Goal: Task Accomplishment & Management: Complete application form

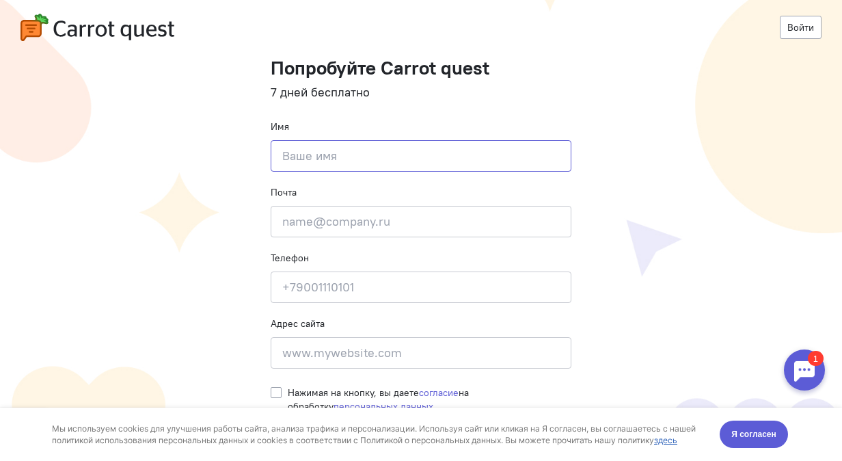
click at [454, 152] on input at bounding box center [421, 155] width 301 height 31
type input "[PERSON_NAME]"
type input "9888536024"
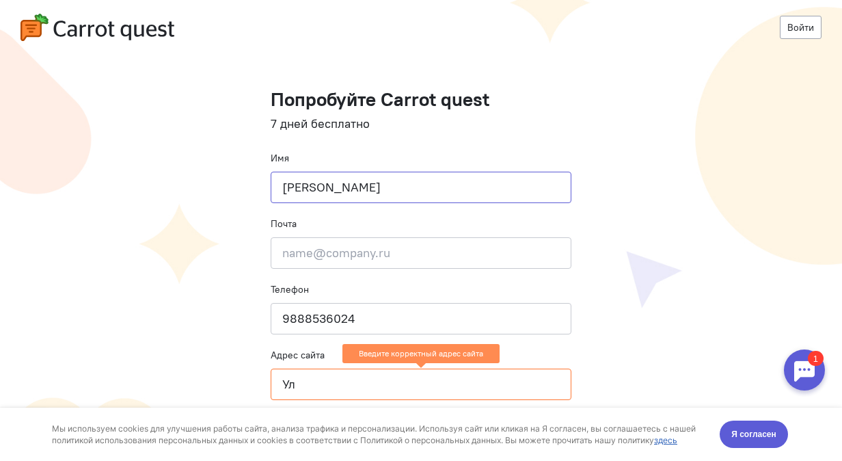
scroll to position [31, 0]
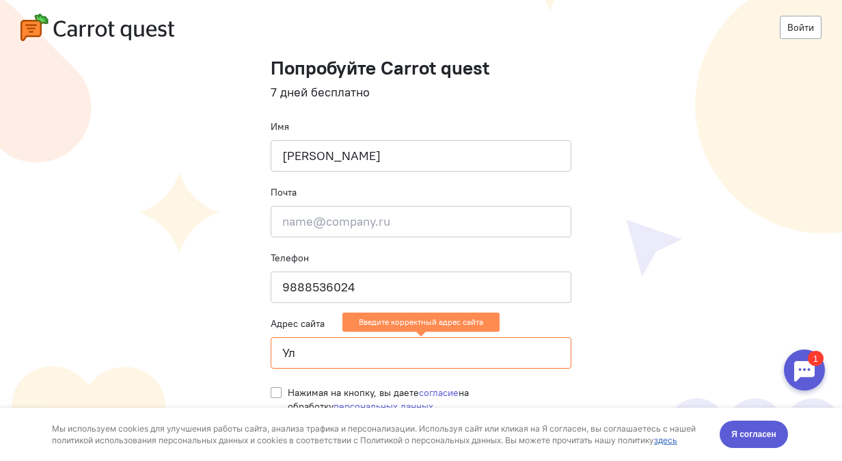
click at [344, 361] on input "Ул" at bounding box center [421, 352] width 301 height 31
type input "У"
type input "-"
click at [288, 389] on label "Нажимая на кнопку, вы даете согласие на обработку персональных данных" at bounding box center [430, 398] width 284 height 27
click at [271, 389] on input "Нажимая на кнопку, вы даете согласие на обработку персональных данных" at bounding box center [276, 391] width 11 height 12
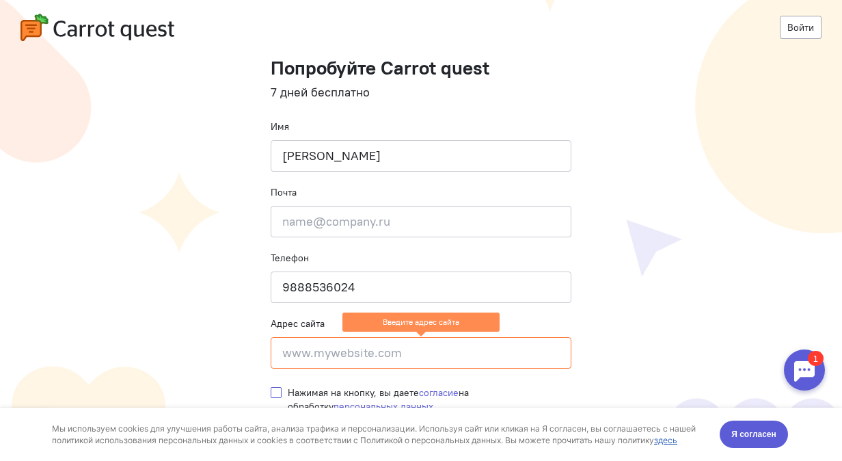
checkbox input "true"
click at [297, 357] on input at bounding box center [421, 352] width 301 height 31
type input "-"
paste input "https://www.opella.com/en"
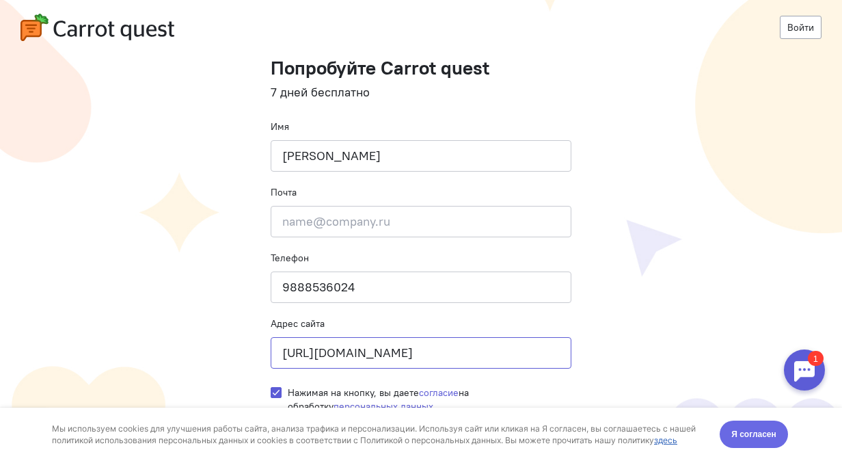
type input "https://www.opella.com/en"
click at [763, 430] on span "Я согласен" at bounding box center [753, 434] width 45 height 14
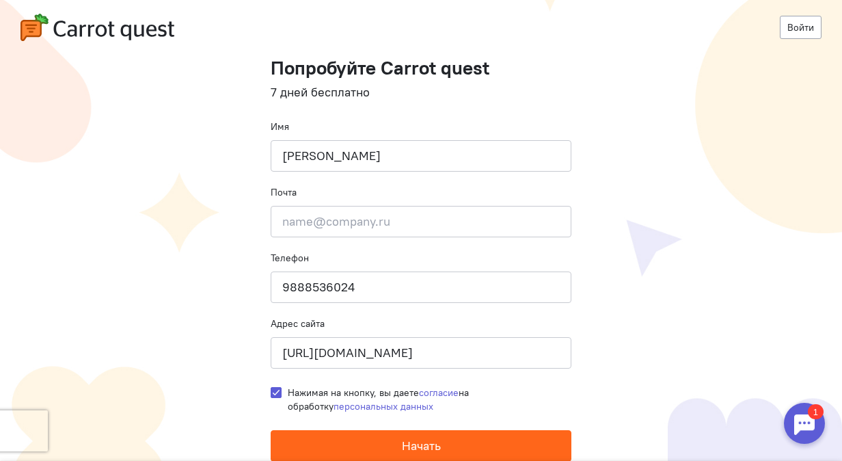
click at [446, 444] on button "Начать" at bounding box center [421, 445] width 301 height 31
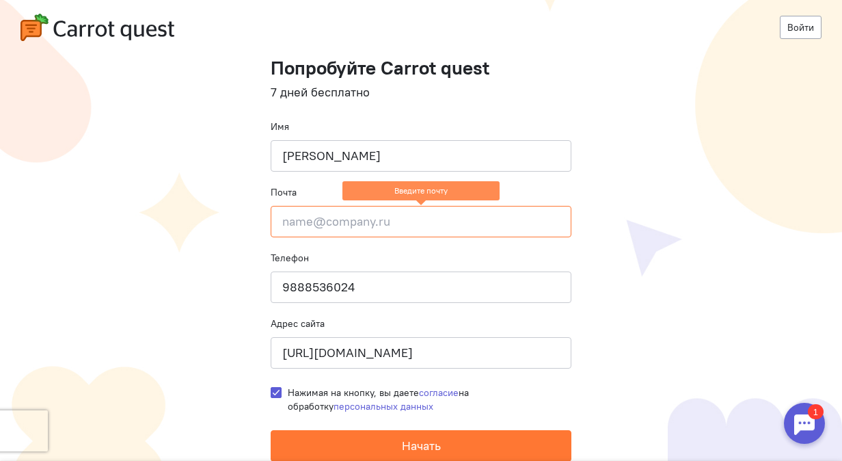
click at [333, 210] on input "email" at bounding box center [421, 221] width 301 height 31
type input "tsoihaa2002@mail.ru"
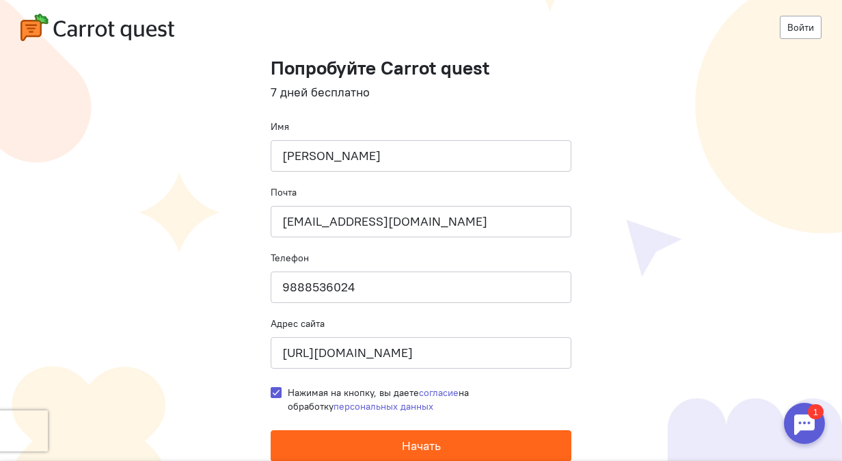
click at [391, 439] on button "Начать" at bounding box center [421, 445] width 301 height 31
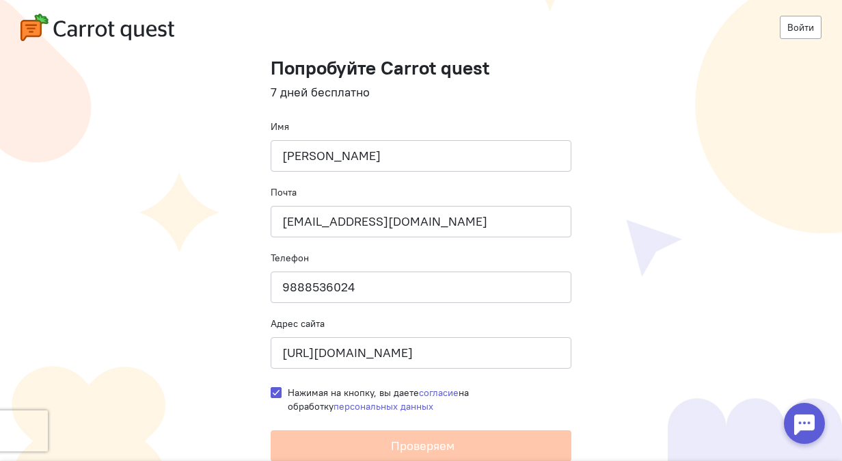
scroll to position [0, 0]
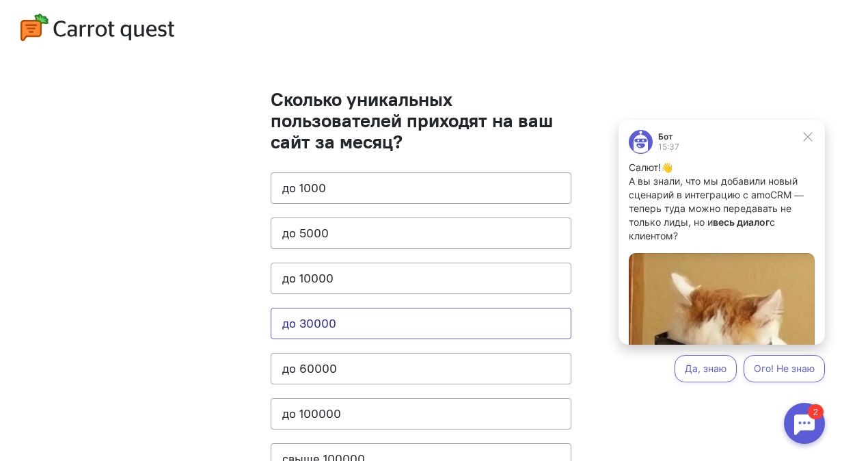
click at [332, 317] on button "до 30000" at bounding box center [421, 322] width 301 height 31
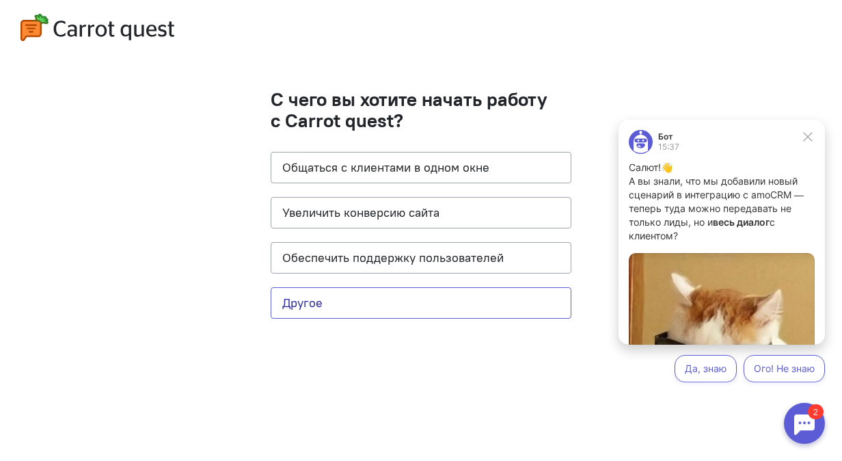
click at [386, 306] on button "Другое" at bounding box center [421, 302] width 301 height 31
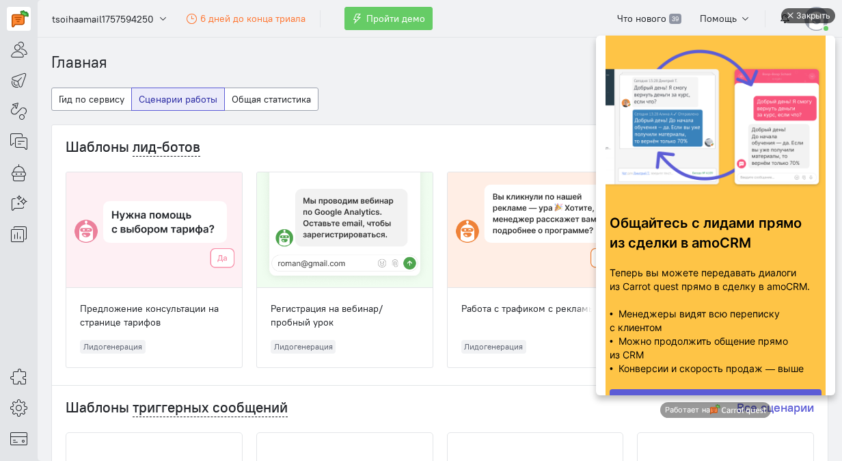
click at [808, 13] on div "Закрыть" at bounding box center [813, 15] width 34 height 15
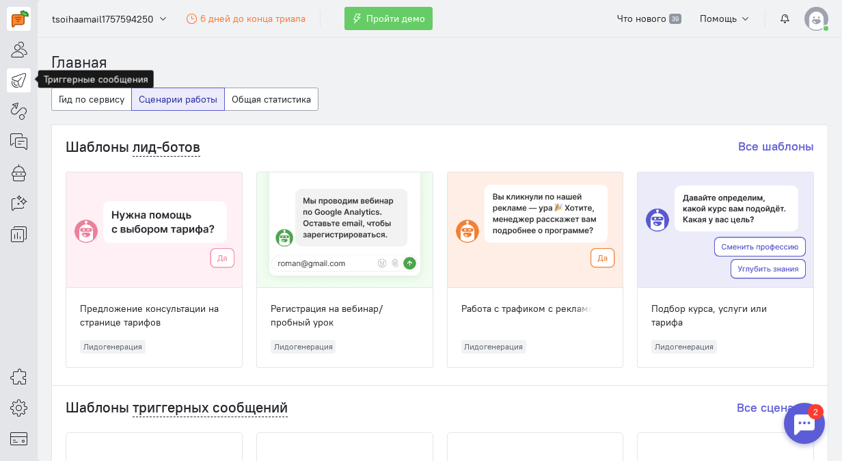
click at [12, 87] on link at bounding box center [19, 80] width 24 height 24
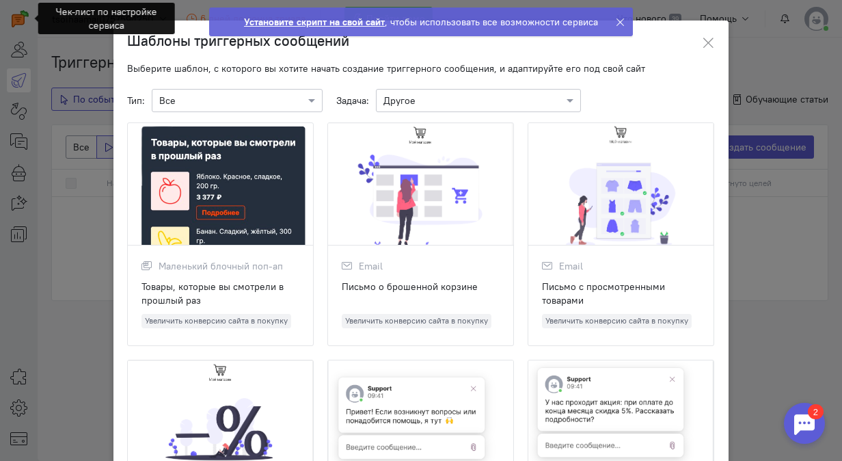
click at [68, 148] on ngb-modal-window "Шаблоны триггерных сообщений Выберите шаблон, с которого вы хотите начать созда…" at bounding box center [421, 230] width 842 height 461
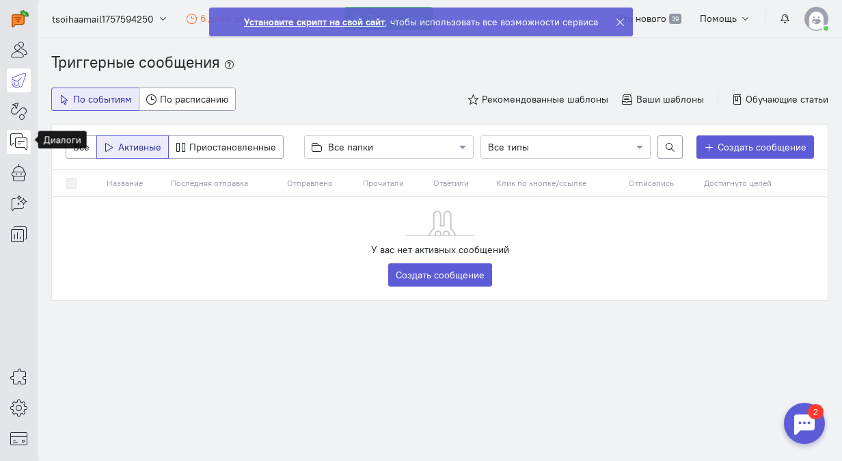
click at [29, 150] on link at bounding box center [19, 142] width 24 height 24
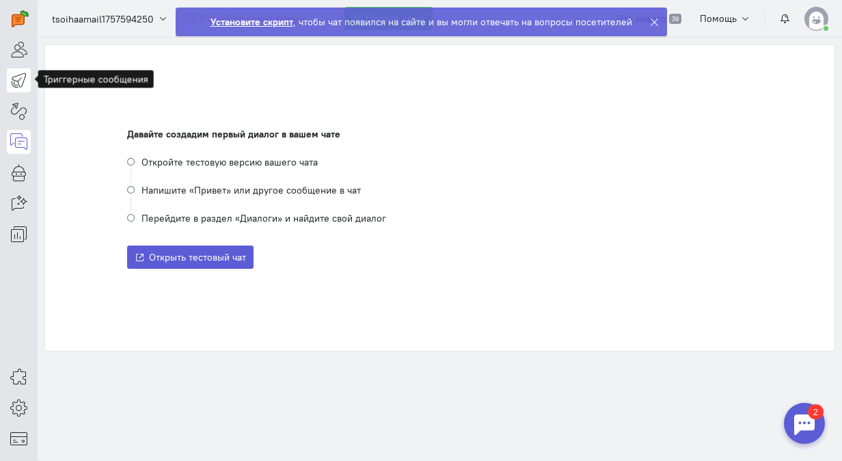
click at [23, 79] on icon at bounding box center [18, 80] width 17 height 16
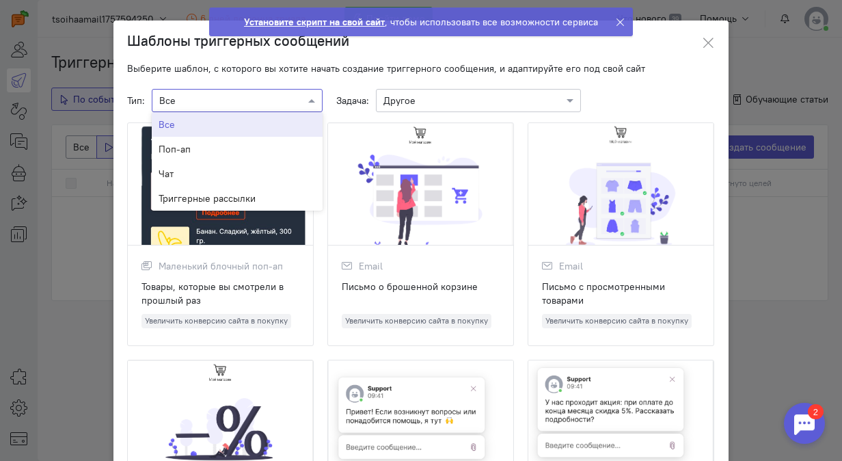
click at [290, 102] on div at bounding box center [236, 100] width 169 height 14
click at [234, 191] on div "Триггерные рассылки" at bounding box center [237, 198] width 171 height 25
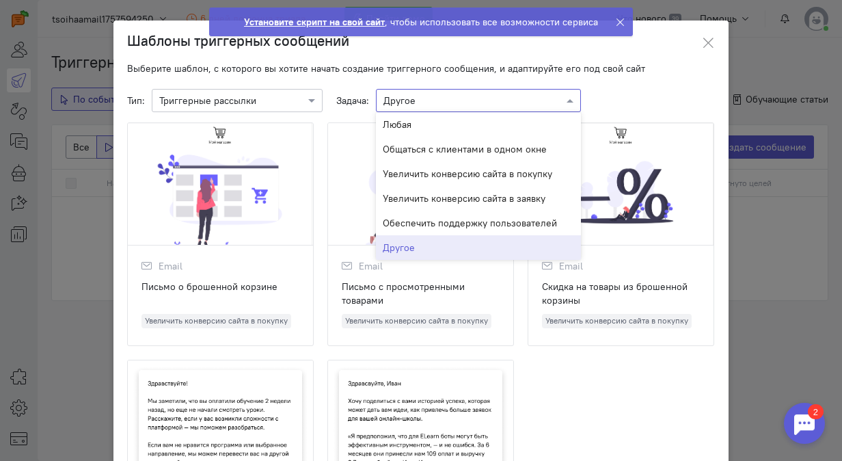
click at [396, 107] on div "× Другое" at bounding box center [478, 100] width 205 height 23
click at [545, 368] on div "Email Письмо о брошенной корзине Увеличить конверсию сайта в покупку Email Пись…" at bounding box center [421, 352] width 588 height 460
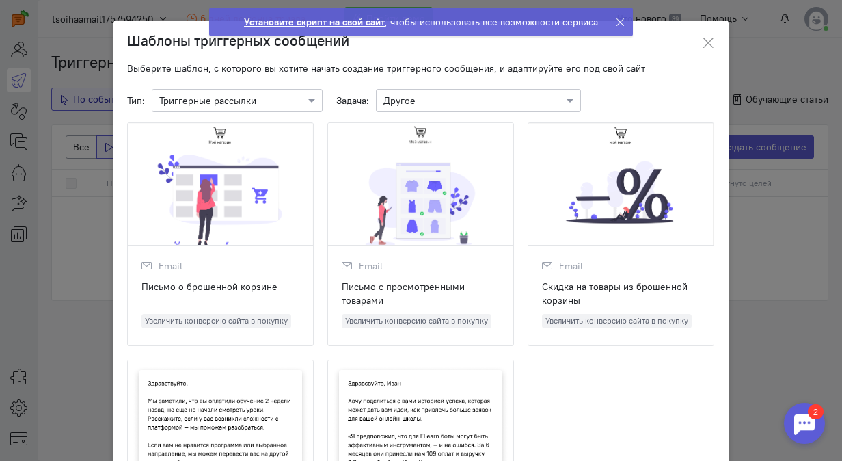
scroll to position [163, 0]
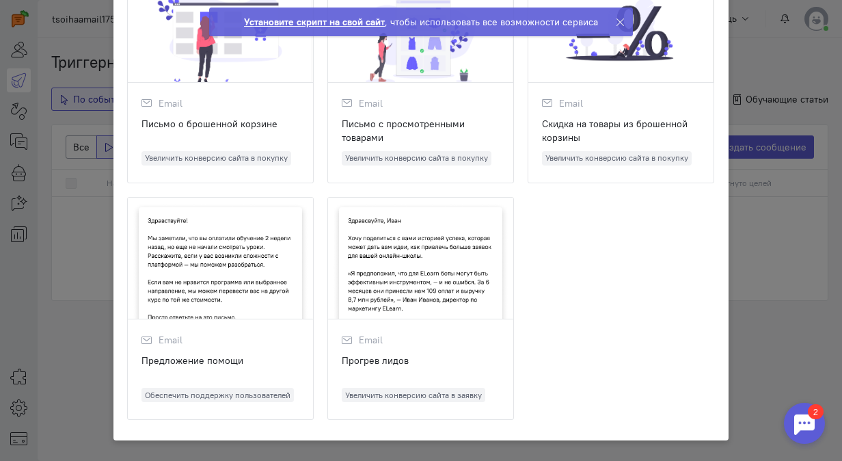
click at [260, 138] on div "Письмо о брошенной корзине" at bounding box center [220, 130] width 158 height 27
